Goal: Transaction & Acquisition: Book appointment/travel/reservation

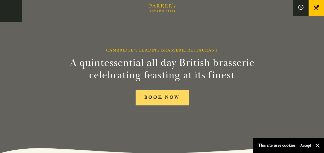
click at [165, 100] on link "BOOK NOW" at bounding box center [162, 98] width 53 height 16
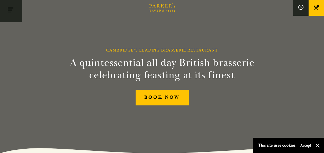
click at [10, 7] on button "Toggle navigation" at bounding box center [11, 11] width 22 height 22
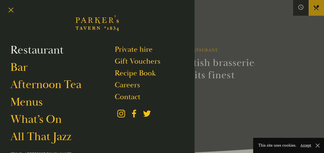
click at [45, 52] on link "Restaurant" at bounding box center [36, 50] width 53 height 14
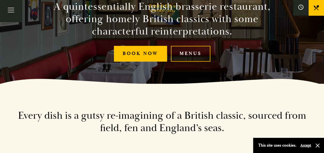
scroll to position [77, 0]
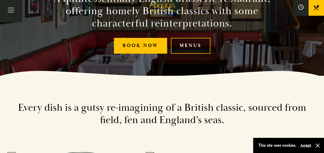
click at [190, 49] on link "Menus" at bounding box center [190, 46] width 39 height 16
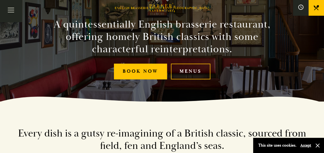
scroll to position [0, 0]
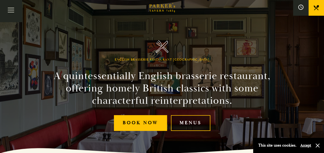
click at [192, 123] on link "Menus" at bounding box center [190, 123] width 39 height 16
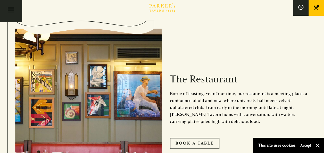
scroll to position [232, 0]
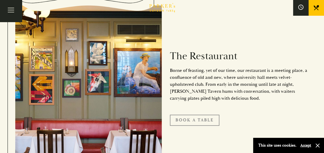
click at [199, 121] on link "Book A Table" at bounding box center [194, 120] width 49 height 11
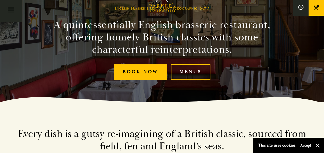
scroll to position [0, 0]
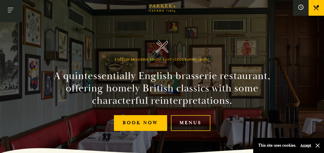
click at [10, 13] on button "Toggle navigation" at bounding box center [11, 11] width 22 height 22
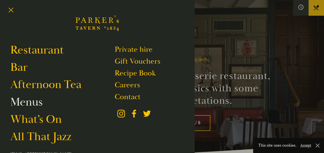
click at [34, 104] on link "Menus" at bounding box center [26, 102] width 32 height 14
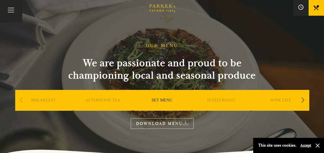
click at [43, 102] on link "BREAKFAST" at bounding box center [43, 108] width 24 height 21
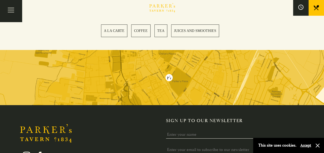
scroll to position [928, 0]
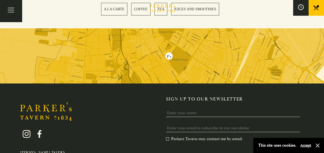
click at [302, 7] on icon at bounding box center [301, 7] width 6 height 6
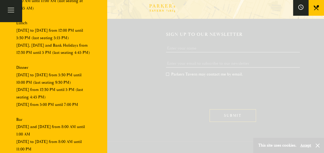
scroll to position [0, 0]
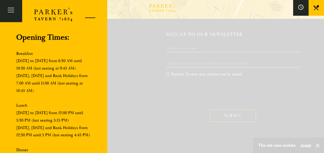
click at [87, 17] on div at bounding box center [88, 19] width 22 height 22
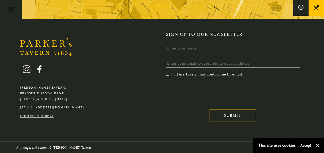
scroll to position [889, 0]
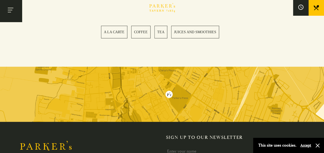
click at [16, 12] on button "Toggle navigation" at bounding box center [11, 11] width 22 height 22
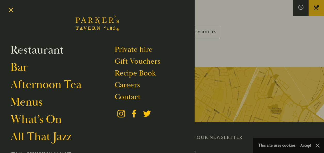
click at [48, 49] on link "Restaurant" at bounding box center [36, 50] width 53 height 14
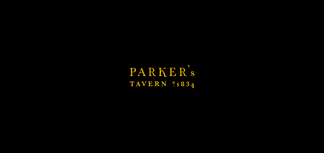
scroll to position [992, 0]
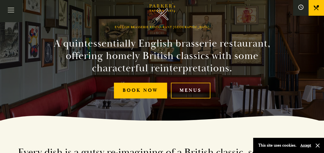
scroll to position [52, 0]
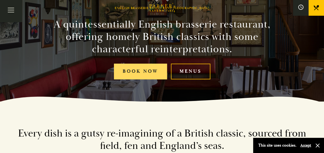
drag, startPoint x: 145, startPoint y: 73, endPoint x: 148, endPoint y: 67, distance: 6.7
click at [145, 73] on link "Book Now" at bounding box center [140, 72] width 53 height 16
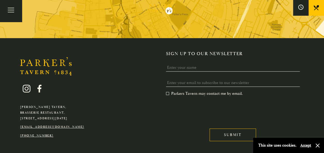
scroll to position [983, 0]
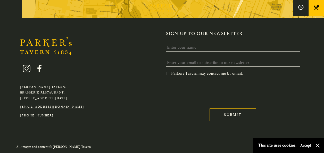
drag, startPoint x: 96, startPoint y: 100, endPoint x: 10, endPoint y: 91, distance: 86.5
click at [10, 91] on div "[PERSON_NAME][GEOGRAPHIC_DATA], [GEOGRAPHIC_DATA], [GEOGRAPHIC_DATA][DATE] [EMA…" at bounding box center [162, 79] width 324 height 97
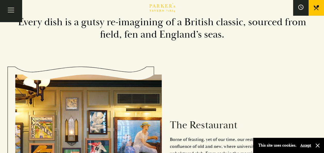
scroll to position [158, 0]
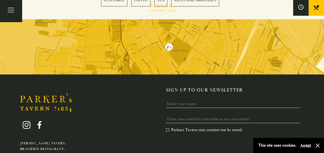
scroll to position [992, 0]
